Goal: Transaction & Acquisition: Purchase product/service

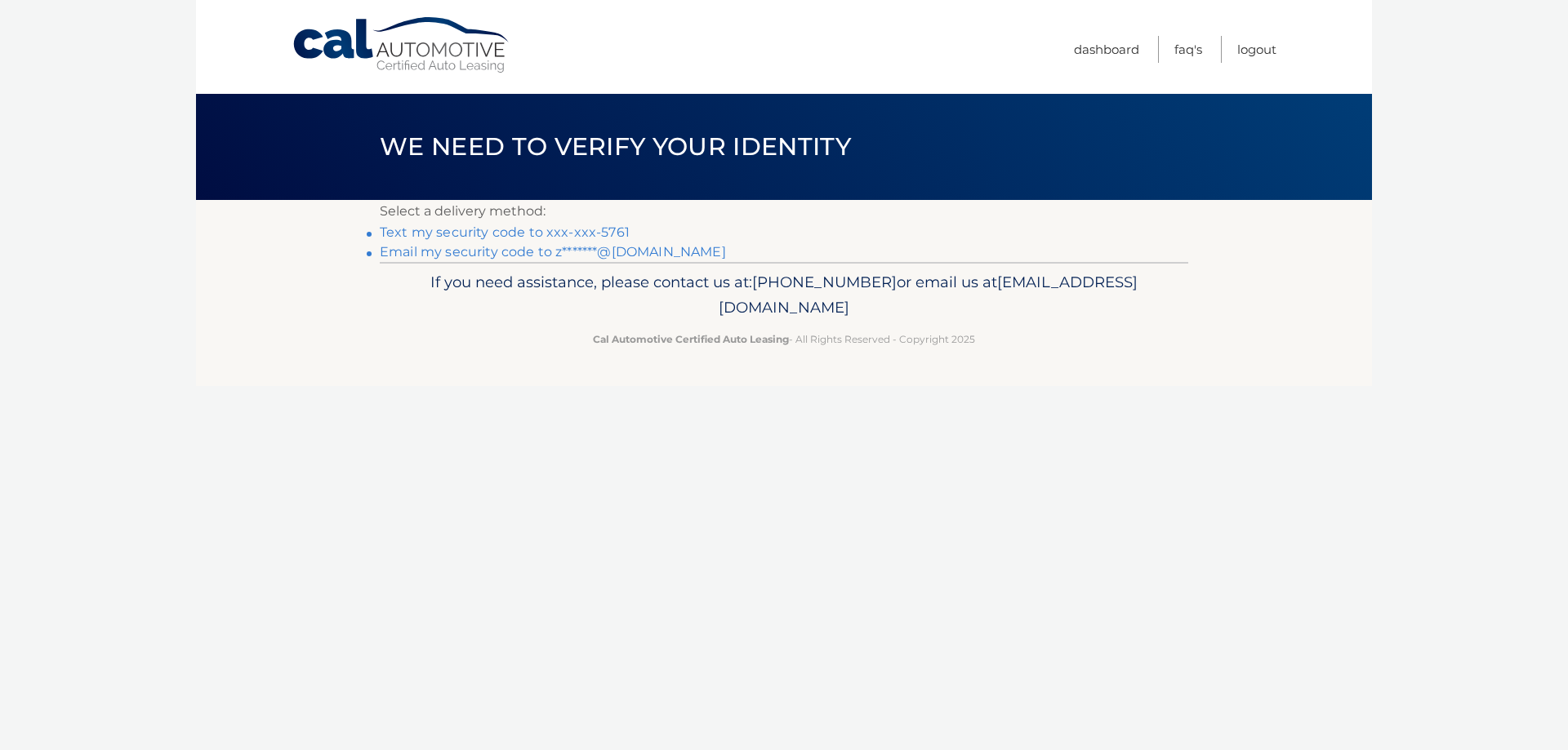
click at [607, 256] on link "Email my security code to z*******@[DOMAIN_NAME]" at bounding box center [553, 252] width 346 height 16
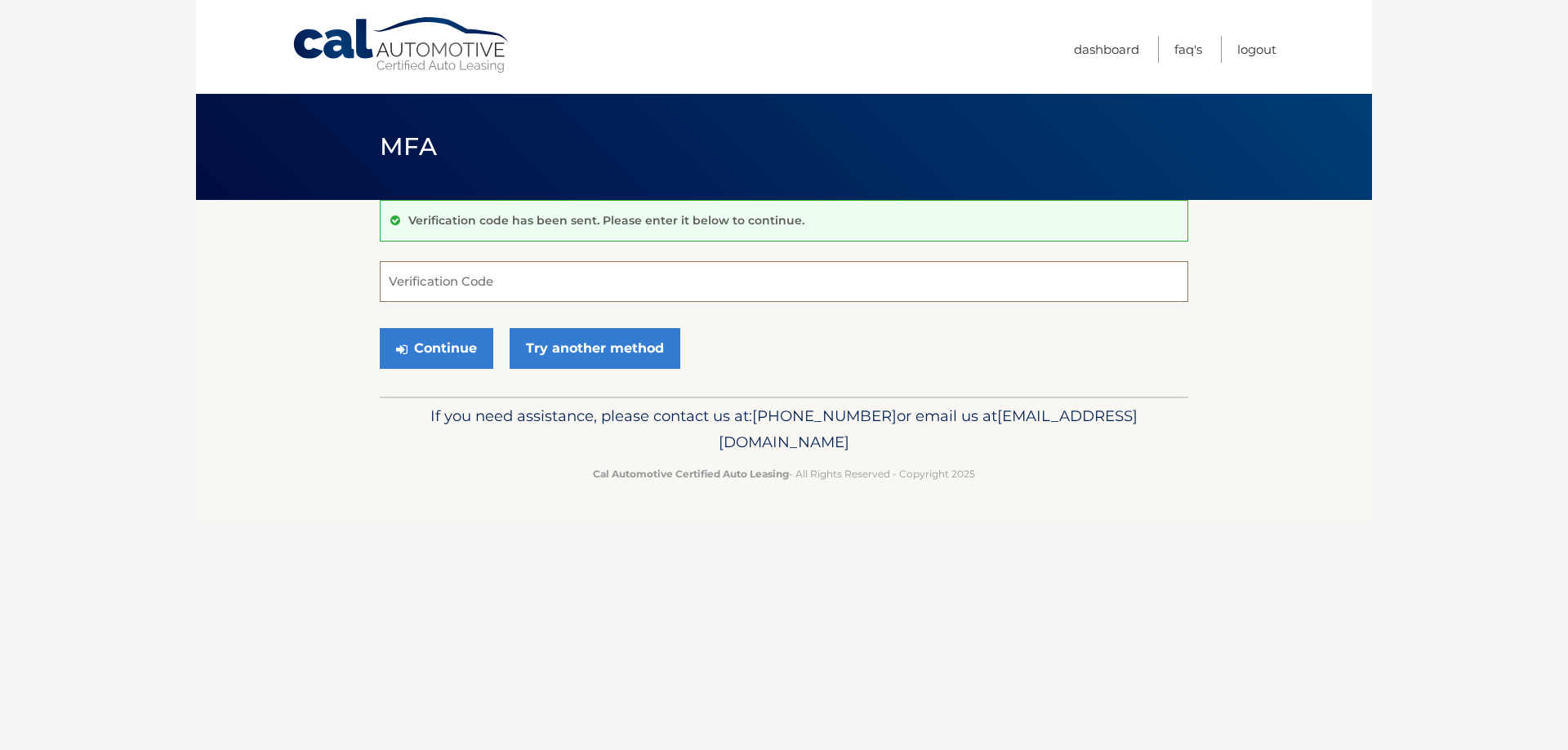
click at [419, 279] on input "Verification Code" at bounding box center [784, 281] width 809 height 41
click at [447, 267] on input "Verification Code" at bounding box center [784, 281] width 809 height 41
type input "623530"
click at [456, 360] on button "Continue" at bounding box center [437, 349] width 113 height 41
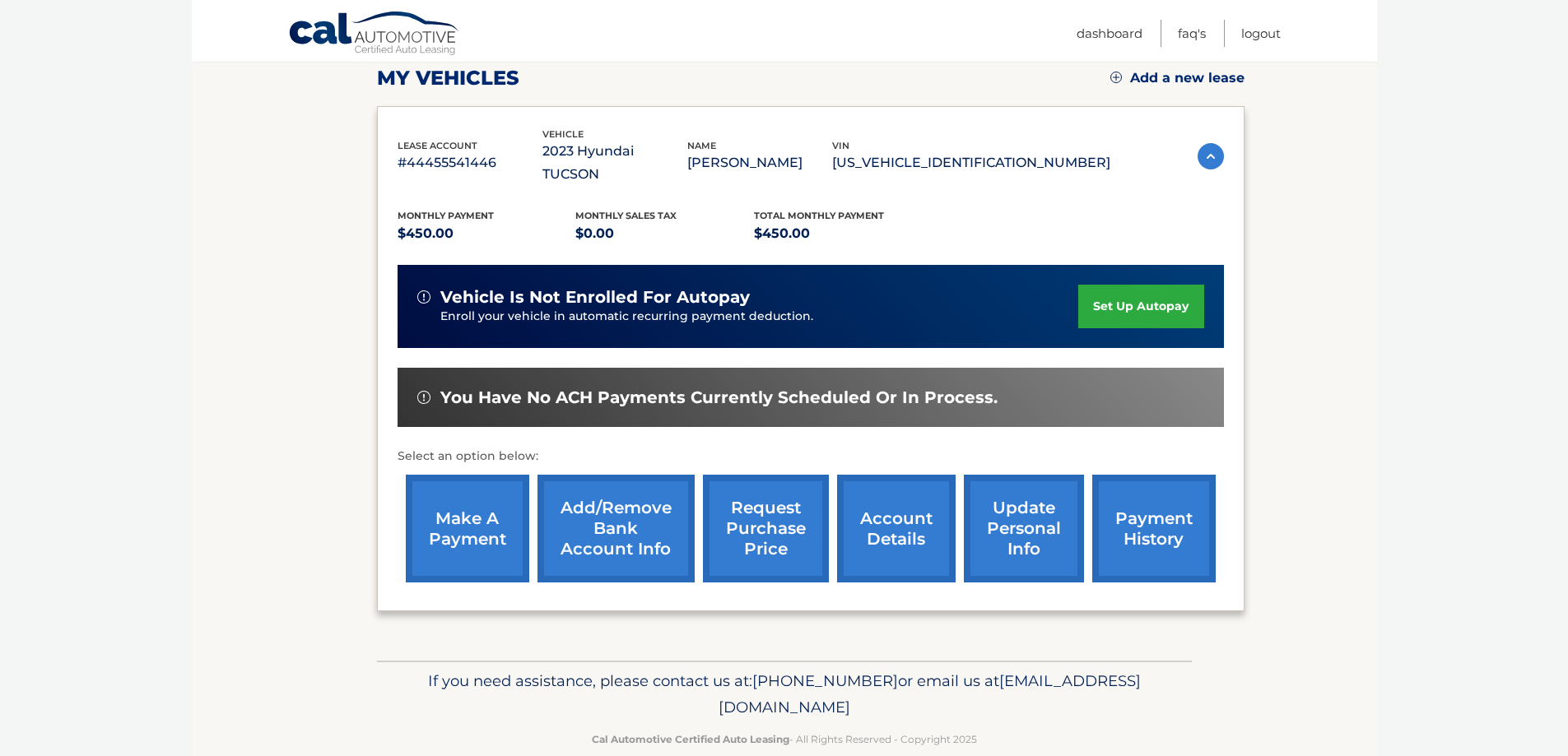
scroll to position [242, 0]
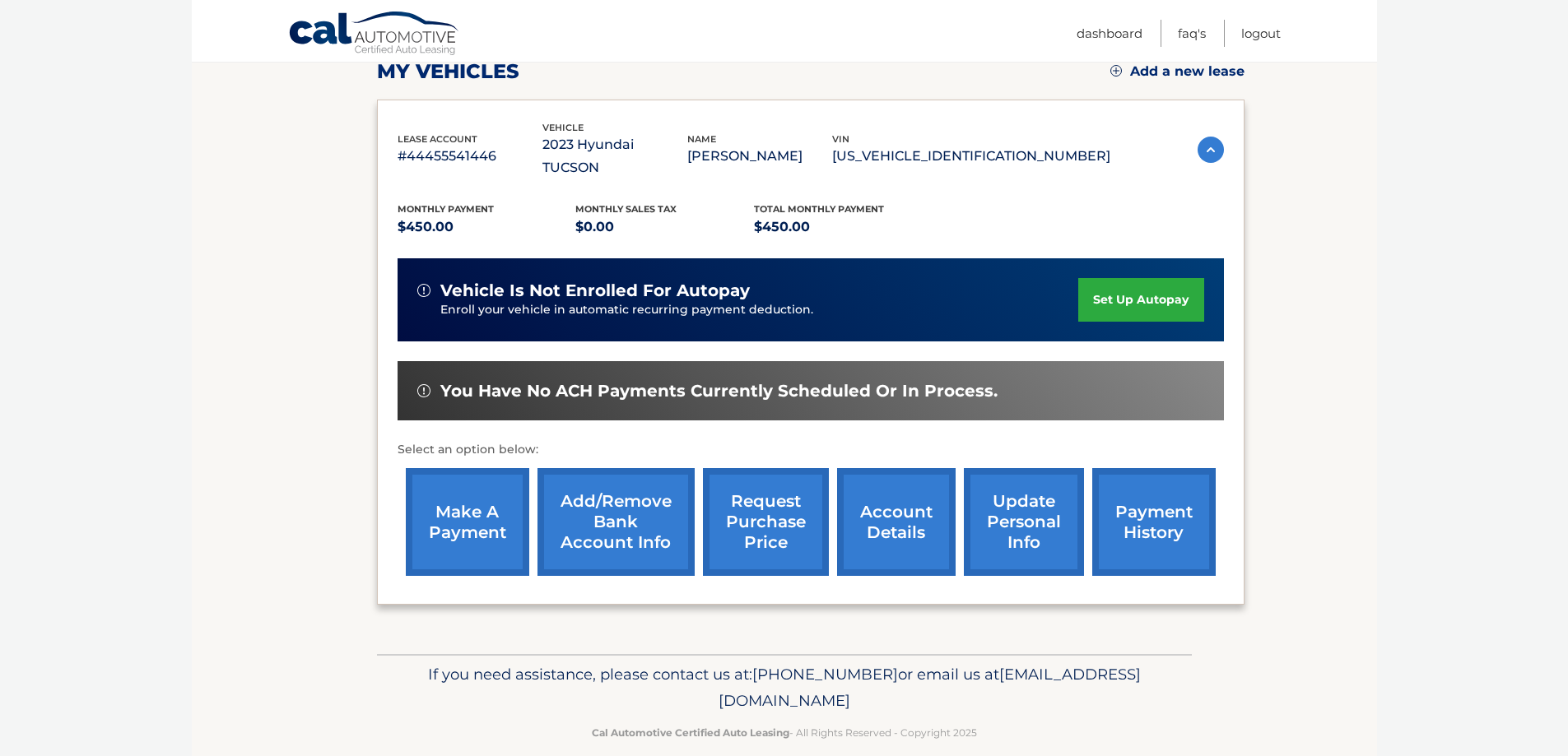
click at [475, 506] on link "make a payment" at bounding box center [467, 522] width 124 height 108
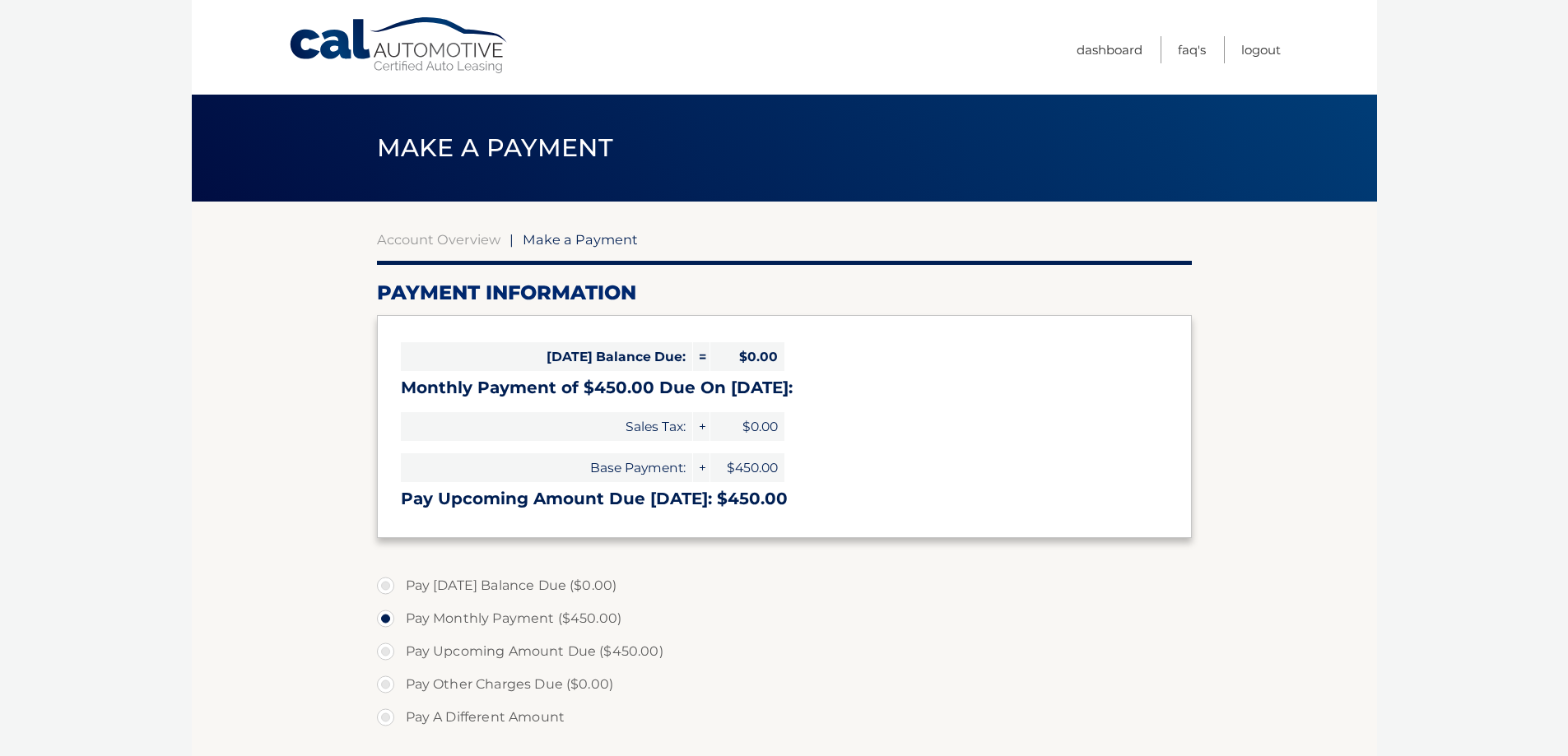
select select "ZmI4ZmE2ZWQtMTgwMy00MDRhLTk2ZTUtYjAzYmUyYzA4NzE0"
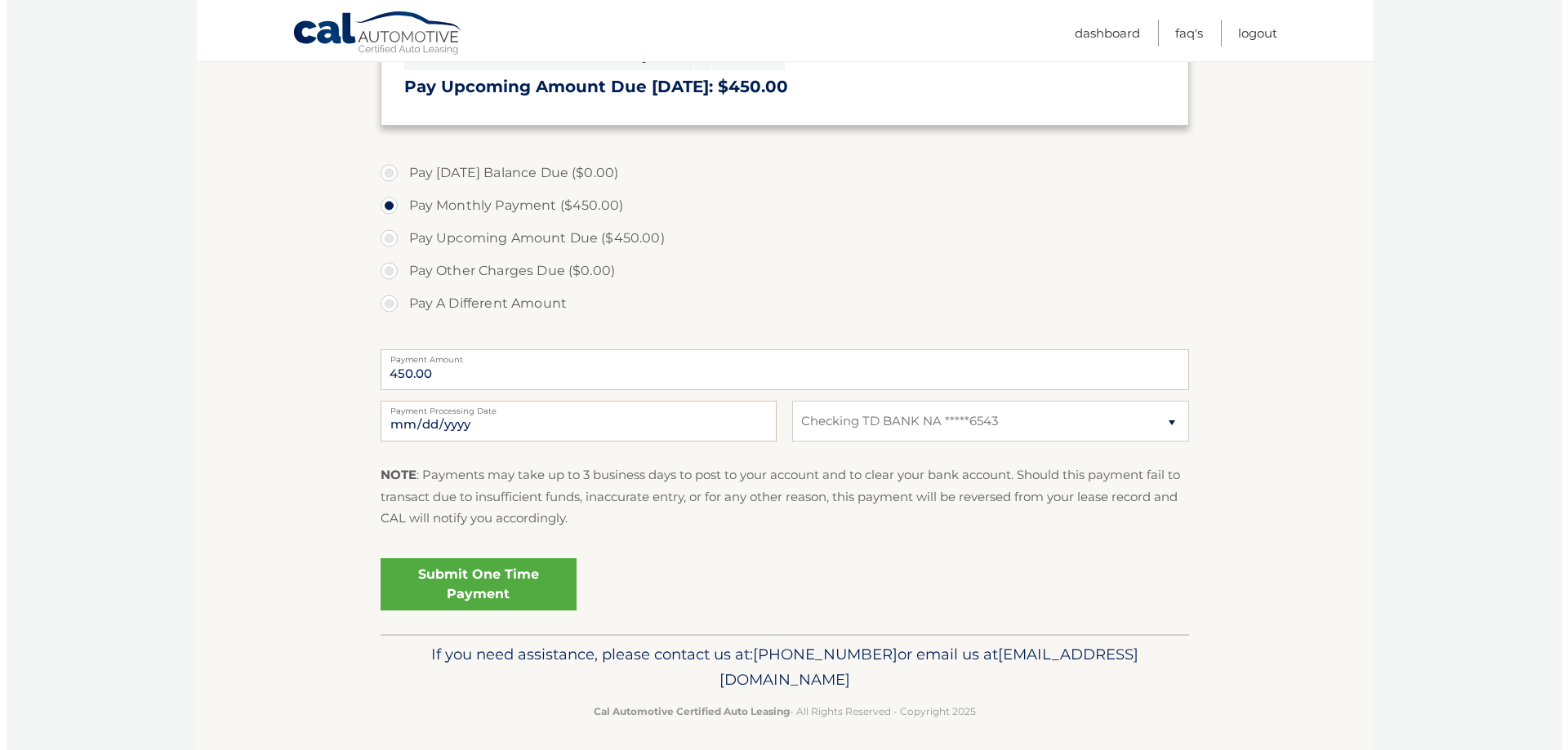
scroll to position [416, 0]
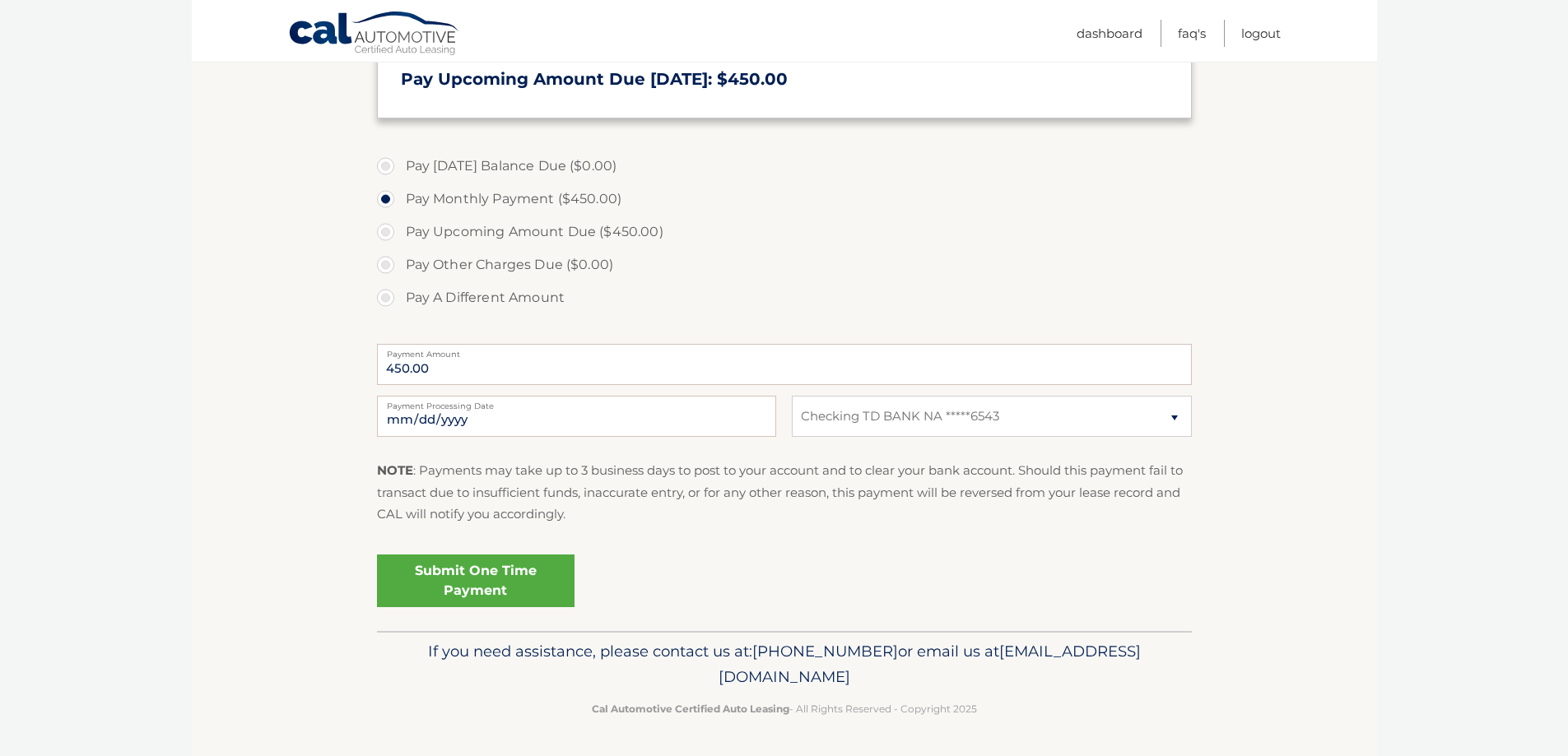
drag, startPoint x: 488, startPoint y: 589, endPoint x: 497, endPoint y: 587, distance: 9.2
click at [497, 587] on link "Submit One Time Payment" at bounding box center [475, 581] width 197 height 53
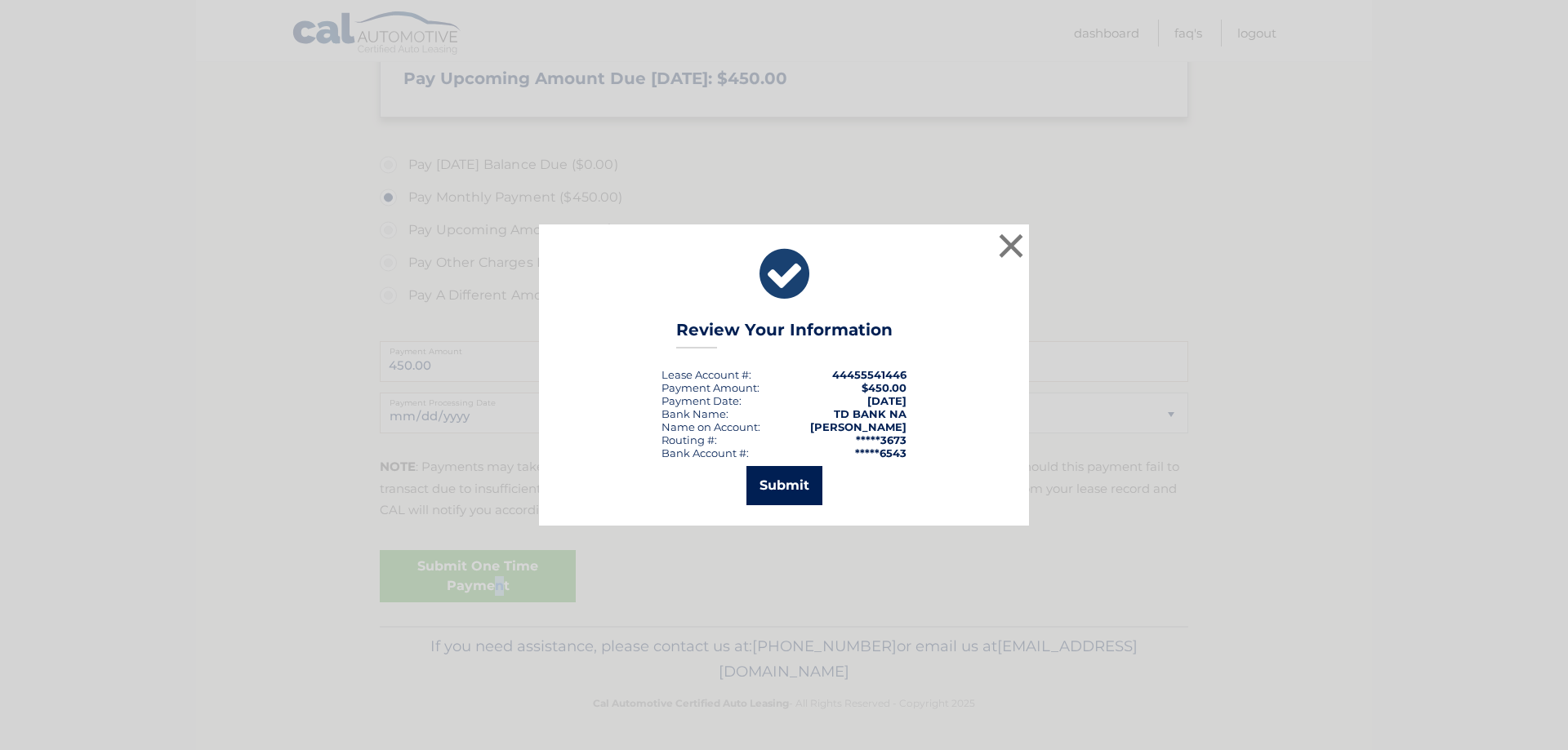
click at [780, 489] on button "Submit" at bounding box center [784, 486] width 76 height 39
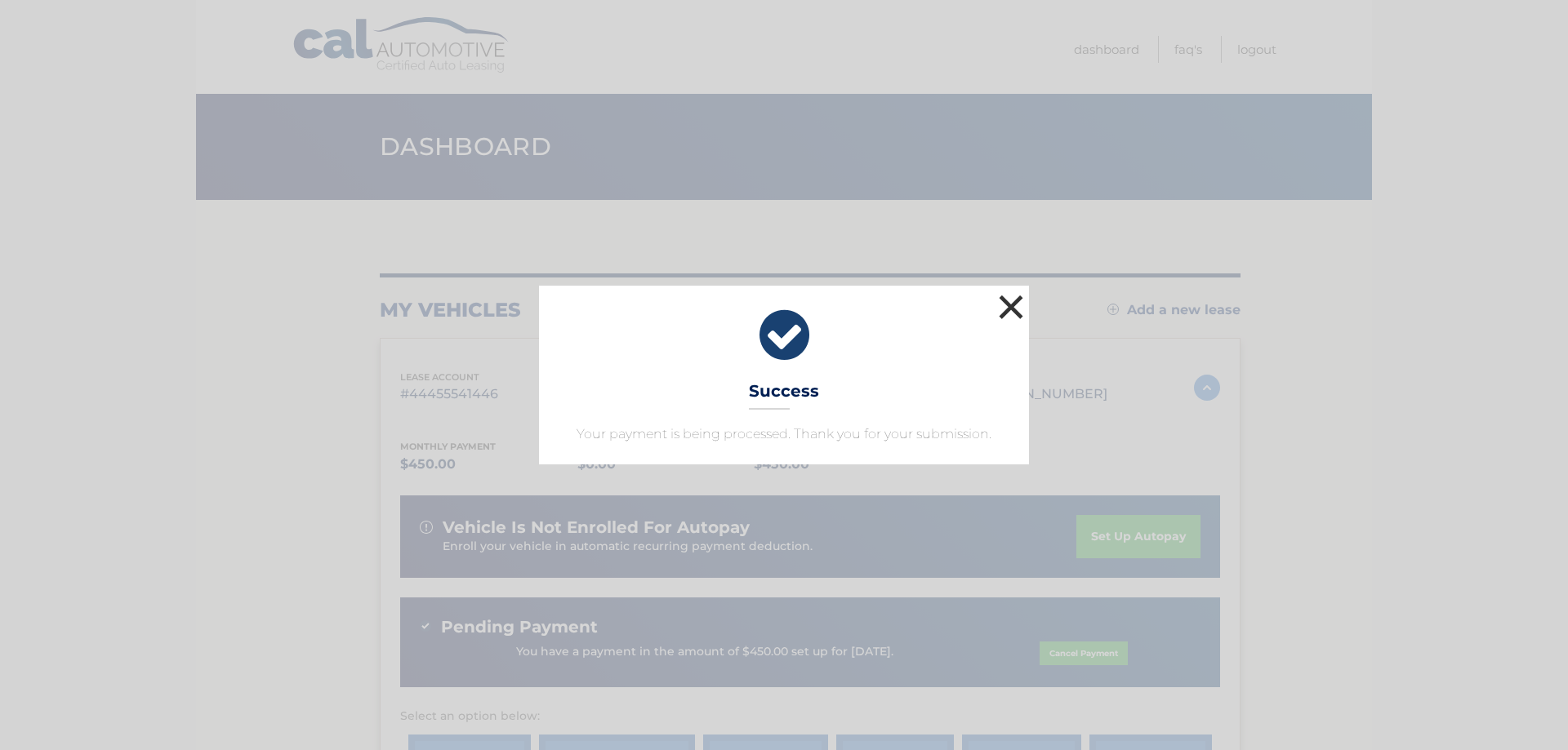
click at [1011, 313] on button "×" at bounding box center [1012, 307] width 33 height 33
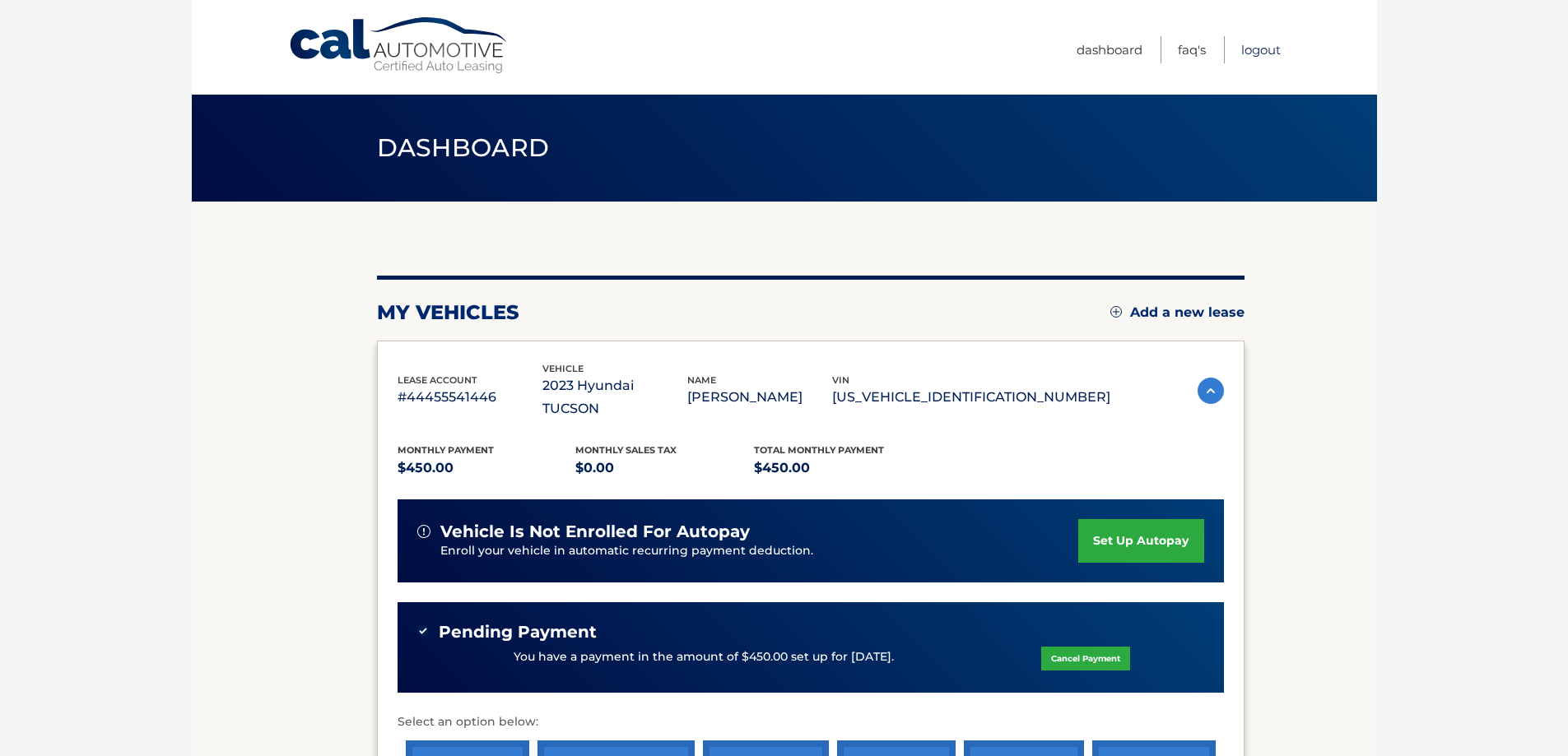
click at [1264, 51] on link "Logout" at bounding box center [1261, 50] width 39 height 27
